Goal: Task Accomplishment & Management: Manage account settings

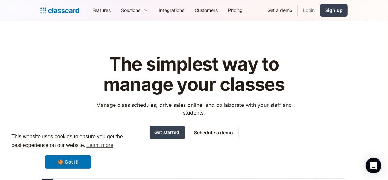
click at [309, 12] on link "Login" at bounding box center [309, 10] width 22 height 15
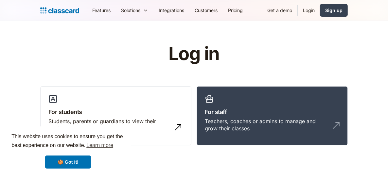
drag, startPoint x: 251, startPoint y: 128, endPoint x: 288, endPoint y: 39, distance: 96.6
click at [251, 128] on div "Teachers, coaches or admins to manage and grow their classes" at bounding box center [266, 125] width 122 height 15
